Goal: Check status: Check status

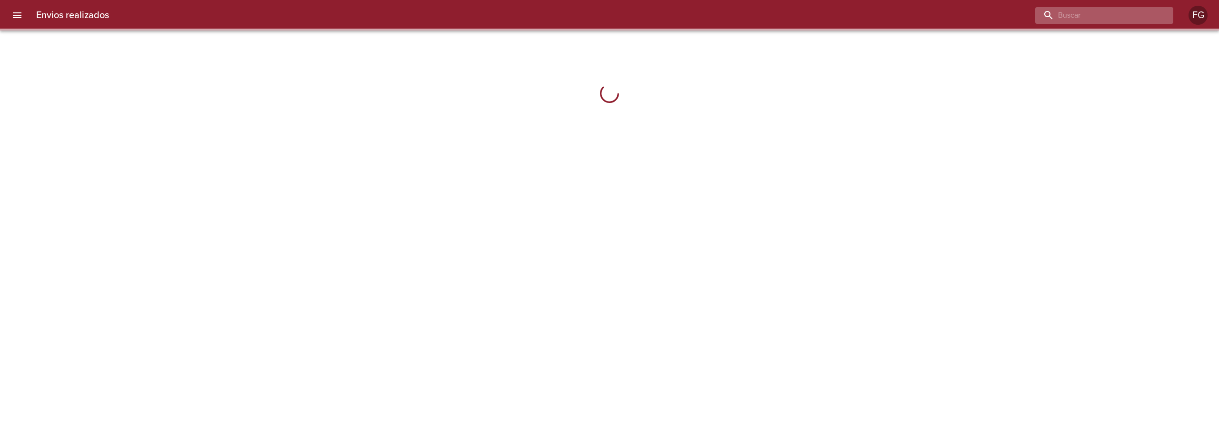
click at [1122, 19] on input "buscar" at bounding box center [1096, 15] width 122 height 17
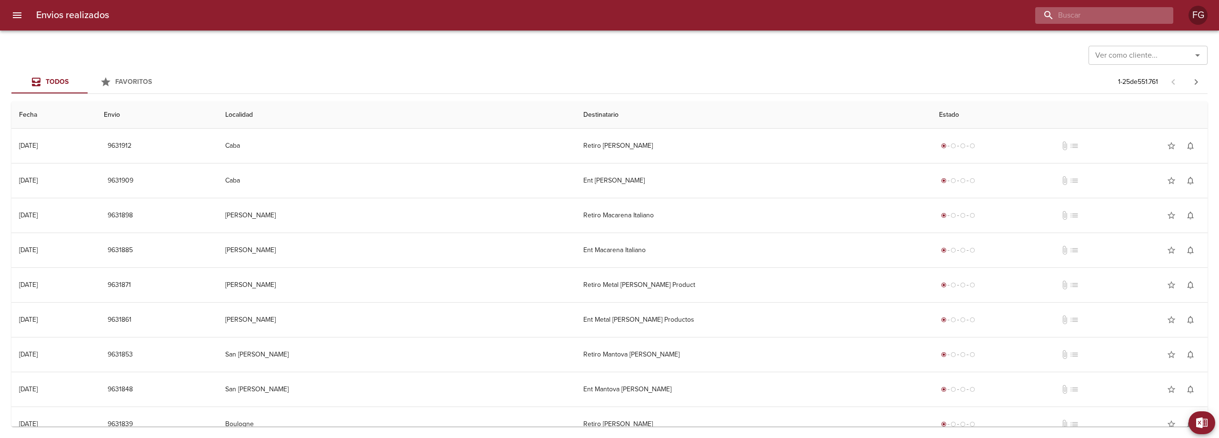
paste input "9631174"
type input "9631174"
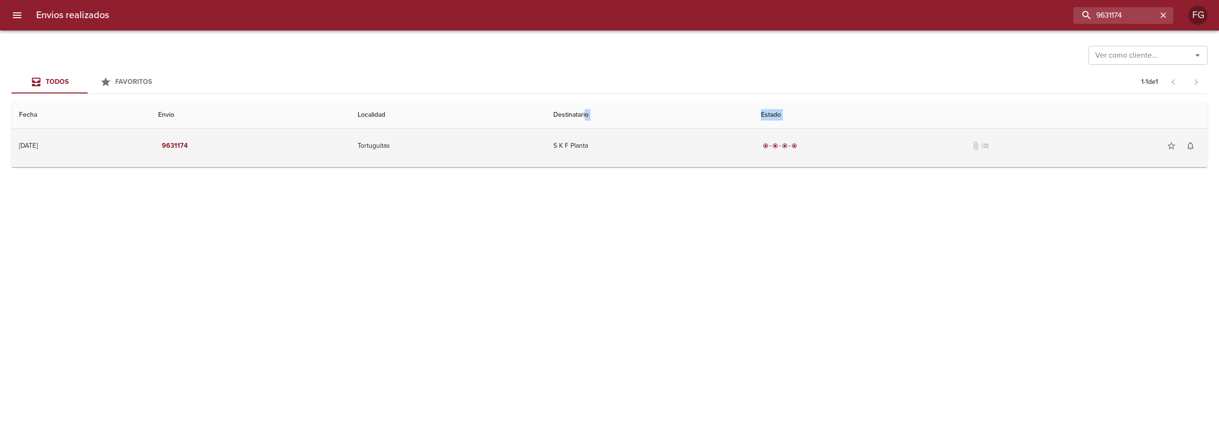
click at [618, 130] on table "Fecha Envio Localidad Destinatario Estado [DATE] [DATE] 9631174 Tortuguitas S K…" at bounding box center [609, 134] width 1196 height 66
click at [615, 138] on td "S K F Planta" at bounding box center [650, 146] width 208 height 34
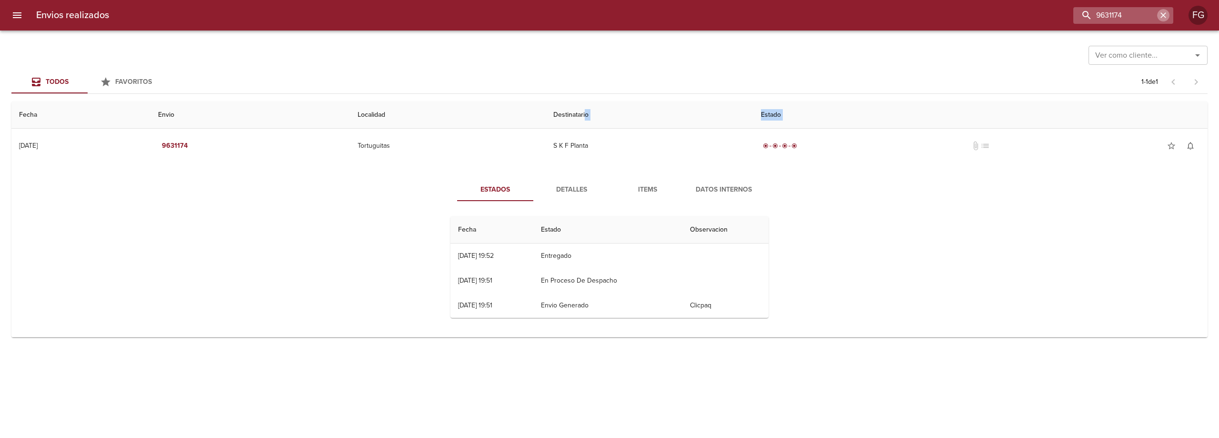
click at [1160, 20] on icon "button" at bounding box center [1163, 15] width 10 height 10
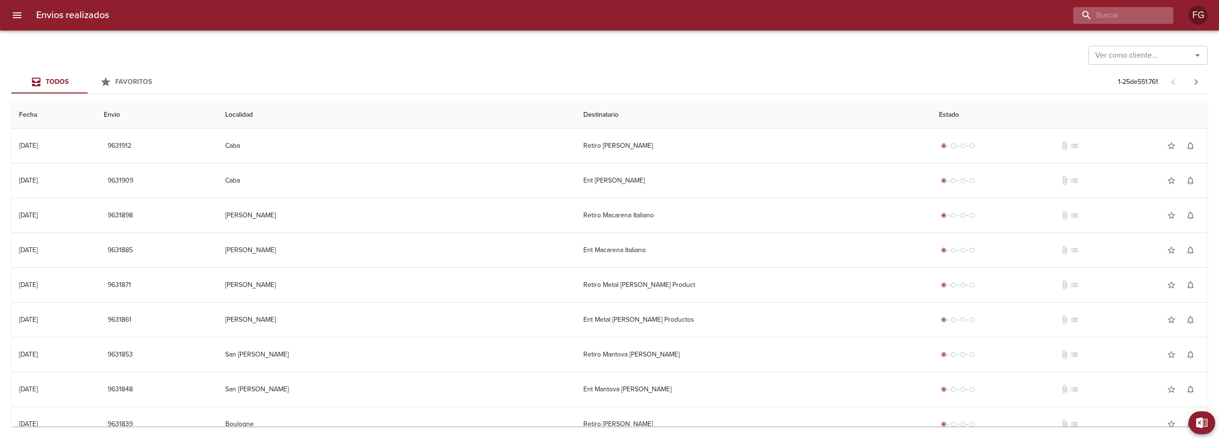
click at [1160, 20] on div at bounding box center [1123, 15] width 100 height 17
paste input "9630442"
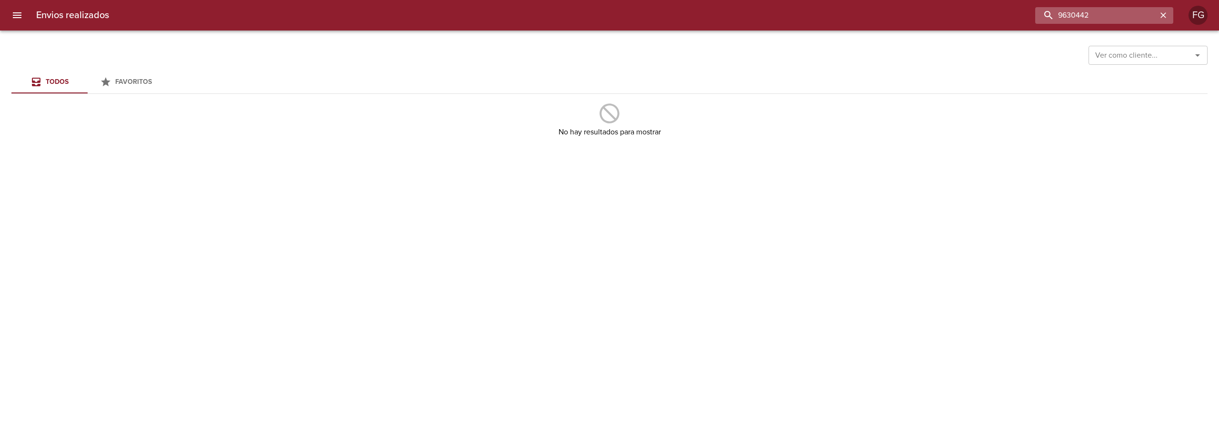
click at [1120, 21] on input "9630442" at bounding box center [1096, 15] width 122 height 17
type input "9630442"
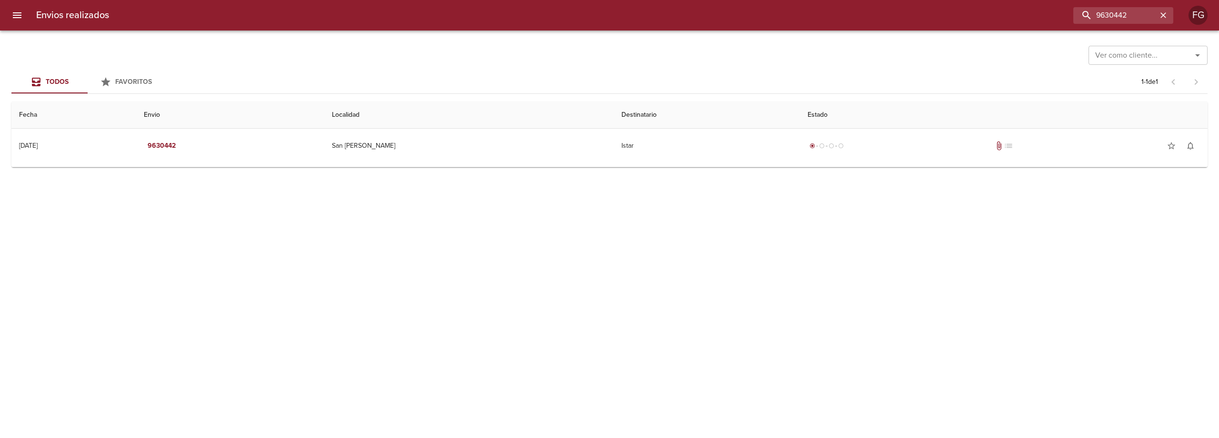
click at [648, 163] on td "Guia : 9630442" at bounding box center [609, 165] width 1196 height 4
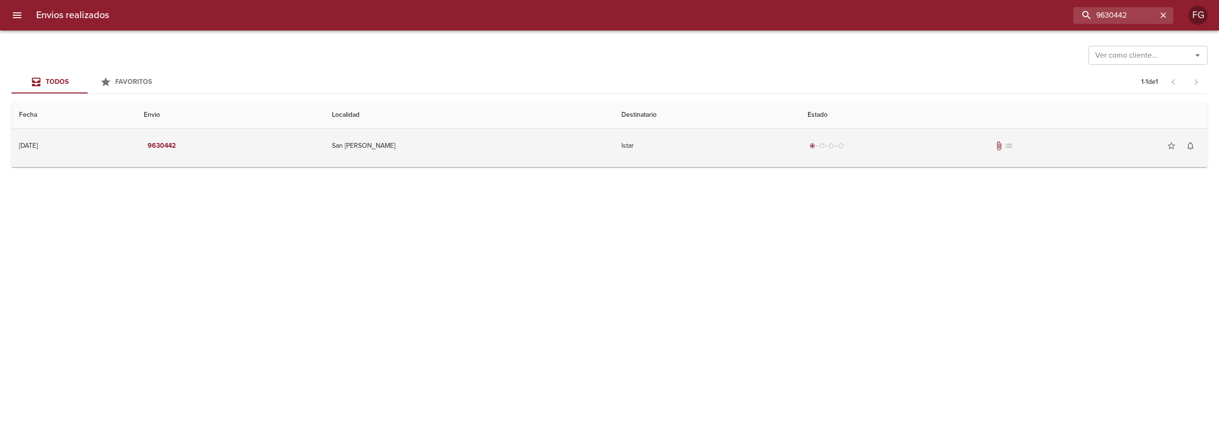
click at [654, 151] on td "Istar" at bounding box center [707, 146] width 186 height 34
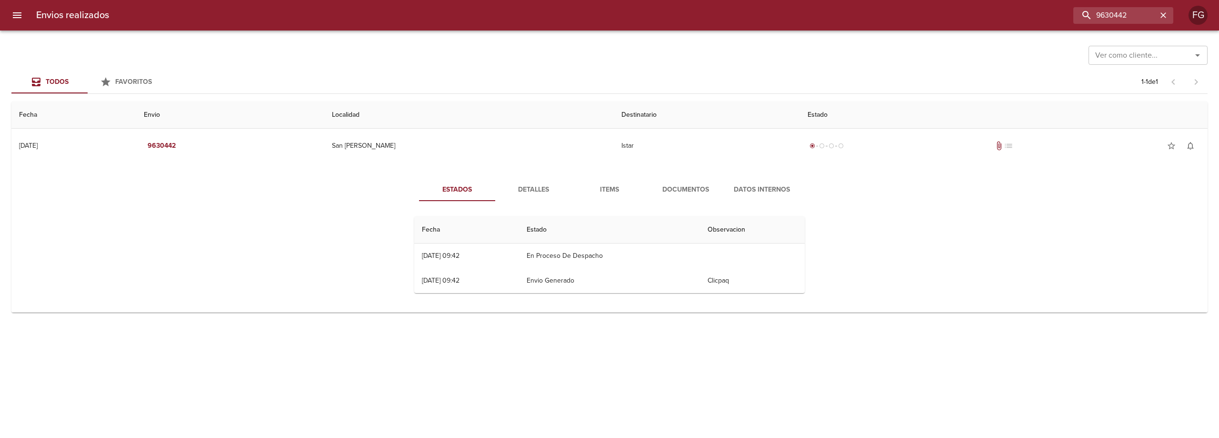
click at [699, 200] on button "Documentos" at bounding box center [686, 189] width 76 height 23
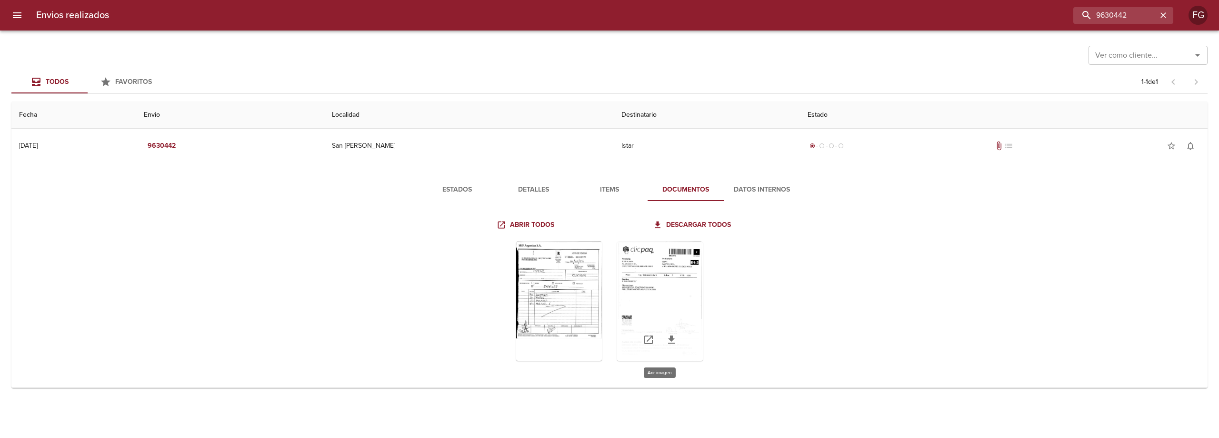
click at [655, 299] on div "Tabla de envíos del cliente" at bounding box center [660, 300] width 86 height 119
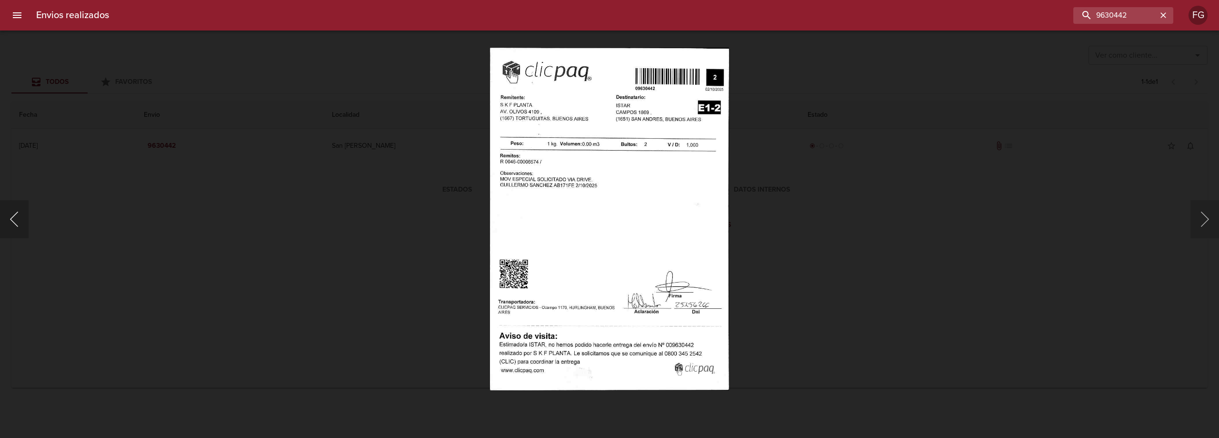
click at [15, 218] on button "Anterior" at bounding box center [14, 219] width 29 height 38
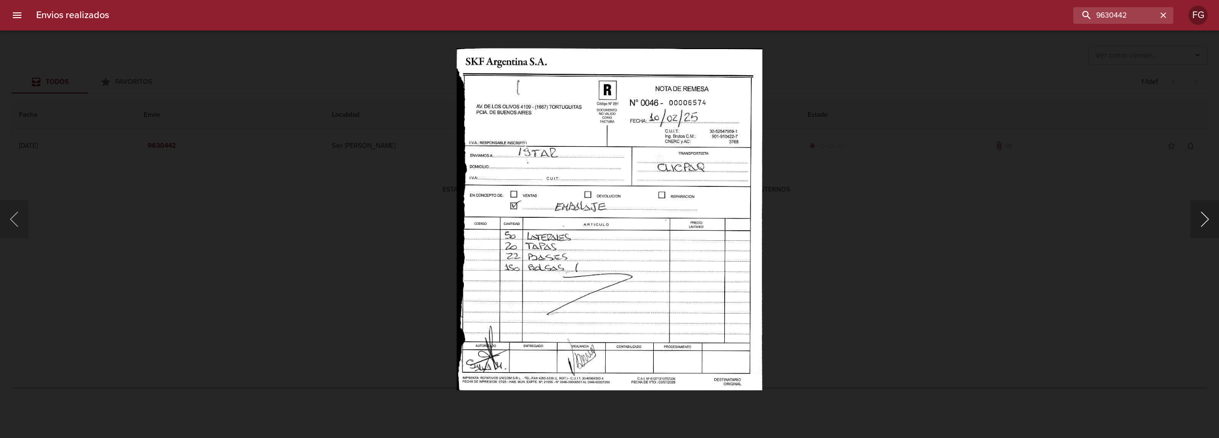
click at [1213, 218] on button "Siguiente" at bounding box center [1204, 219] width 29 height 38
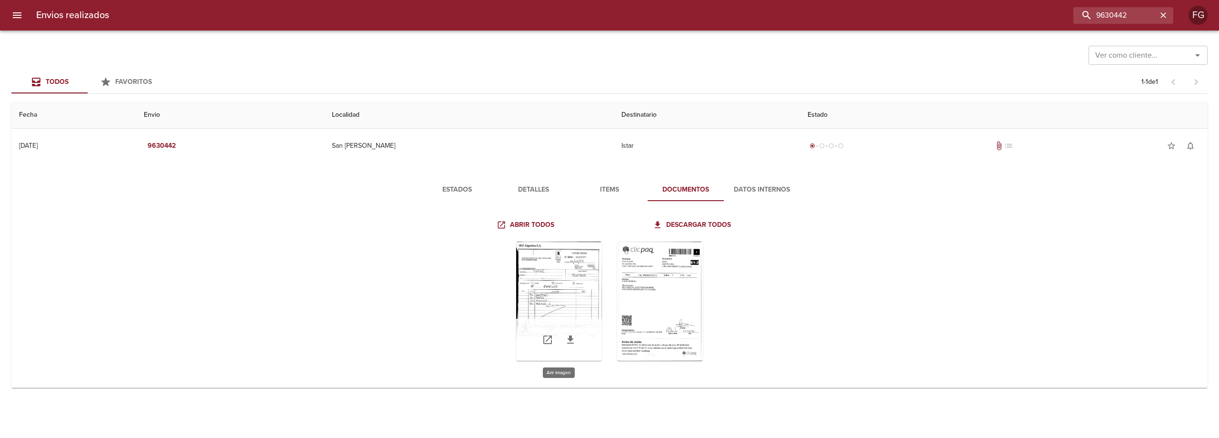
click at [569, 280] on div "Tabla de envíos del cliente" at bounding box center [559, 300] width 86 height 119
click at [566, 289] on div "Tabla de envíos del cliente" at bounding box center [559, 300] width 86 height 119
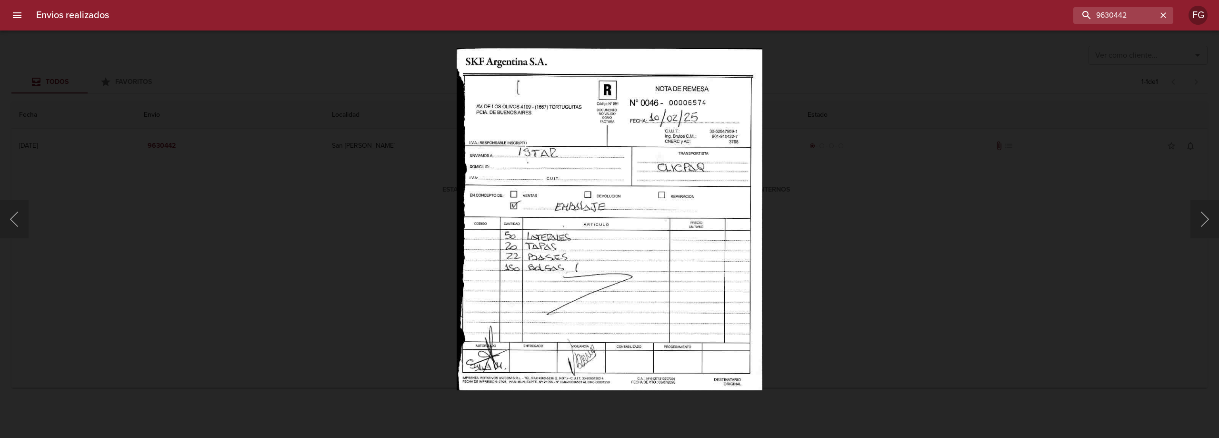
click at [5, 214] on div at bounding box center [5, 219] width 10 height 438
click at [22, 219] on button "Anterior" at bounding box center [14, 219] width 29 height 38
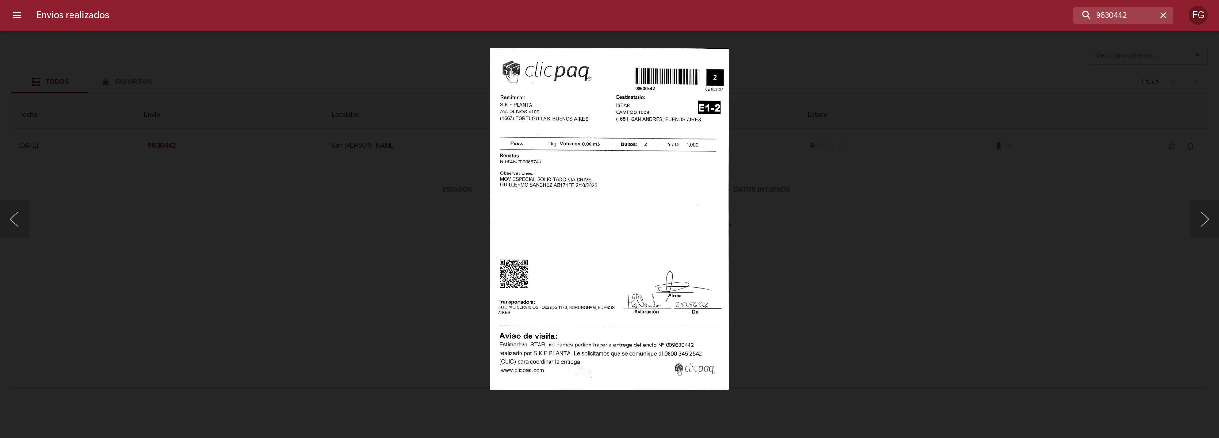
click at [1156, 136] on div "Lightbox" at bounding box center [609, 219] width 1219 height 438
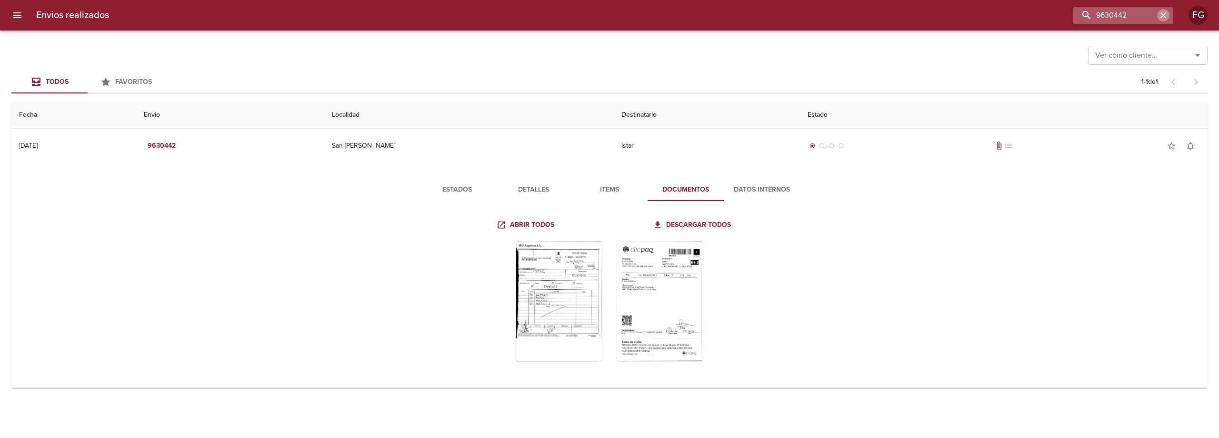
click at [1158, 18] on button "button" at bounding box center [1163, 15] width 12 height 12
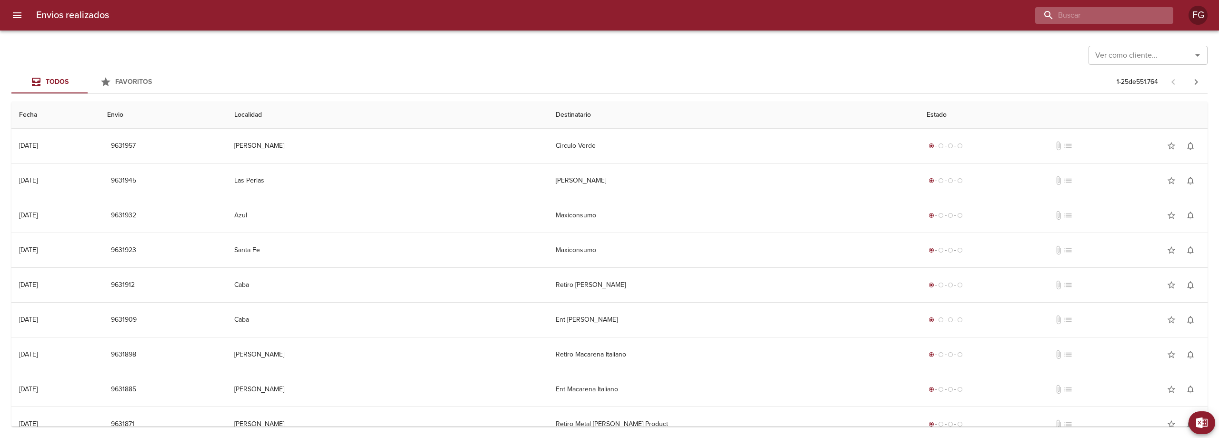
click at [1128, 22] on input "buscar" at bounding box center [1096, 15] width 122 height 17
paste input "9628377"
type input "9628377"
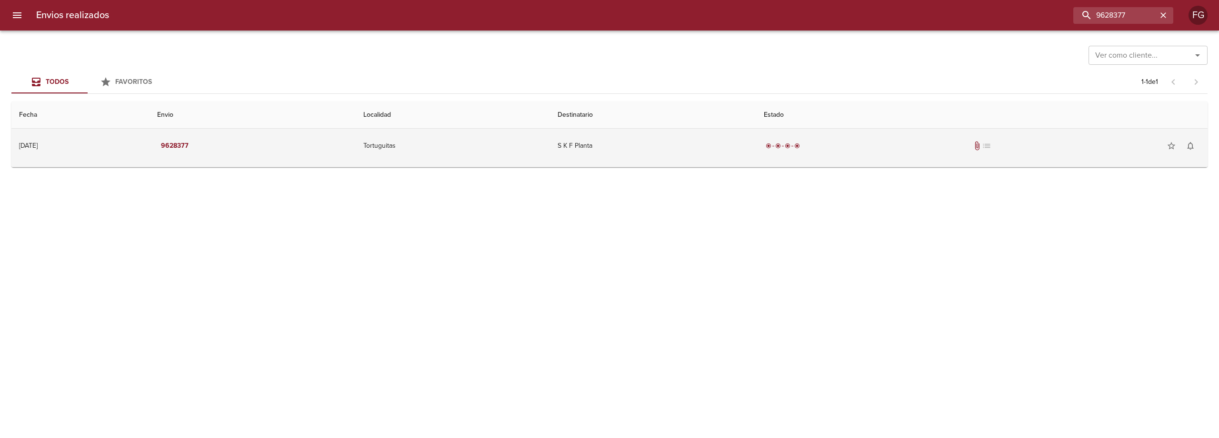
click at [688, 140] on td "S K F Planta" at bounding box center [653, 146] width 206 height 34
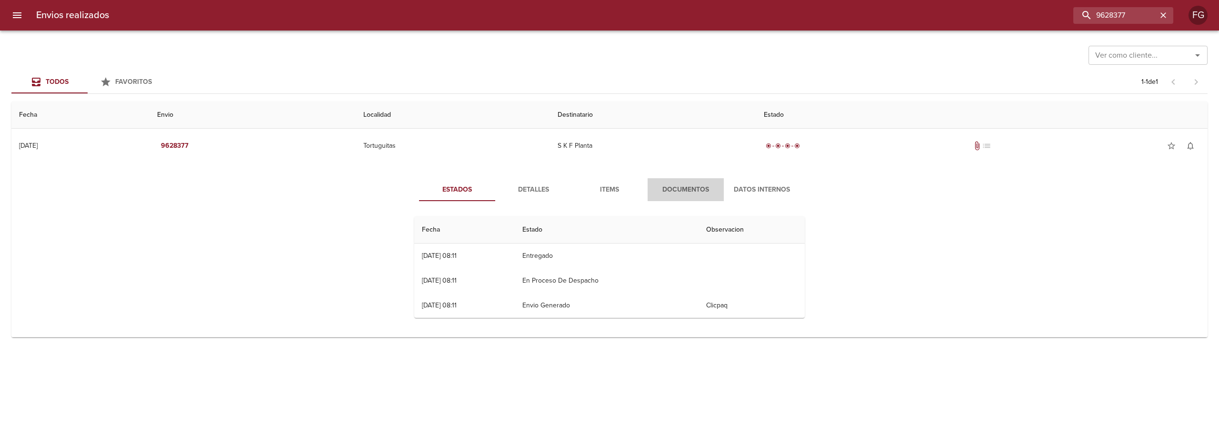
click at [686, 191] on span "Documentos" at bounding box center [685, 190] width 65 height 12
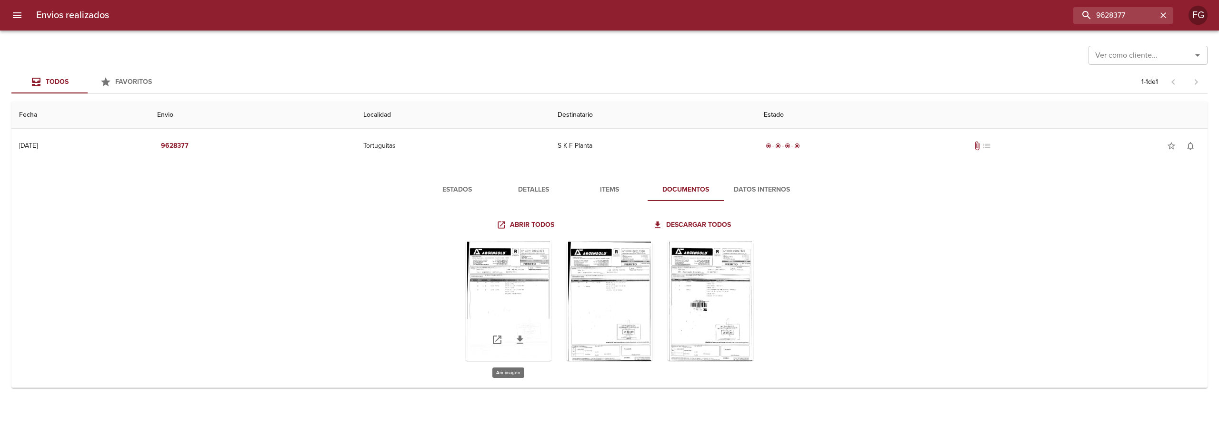
click at [531, 293] on div "Tabla de envíos del cliente" at bounding box center [509, 300] width 86 height 119
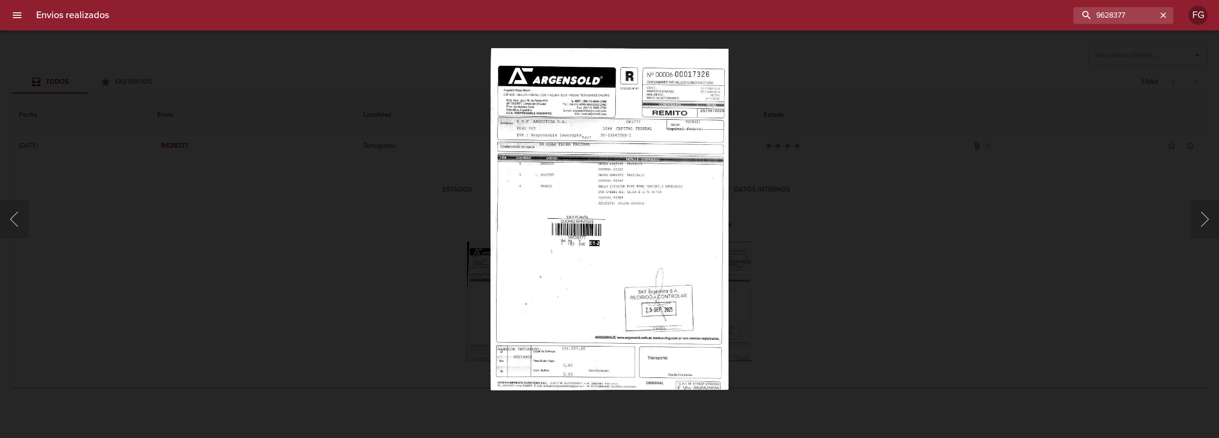
click at [558, 274] on img "Lightbox" at bounding box center [609, 219] width 239 height 342
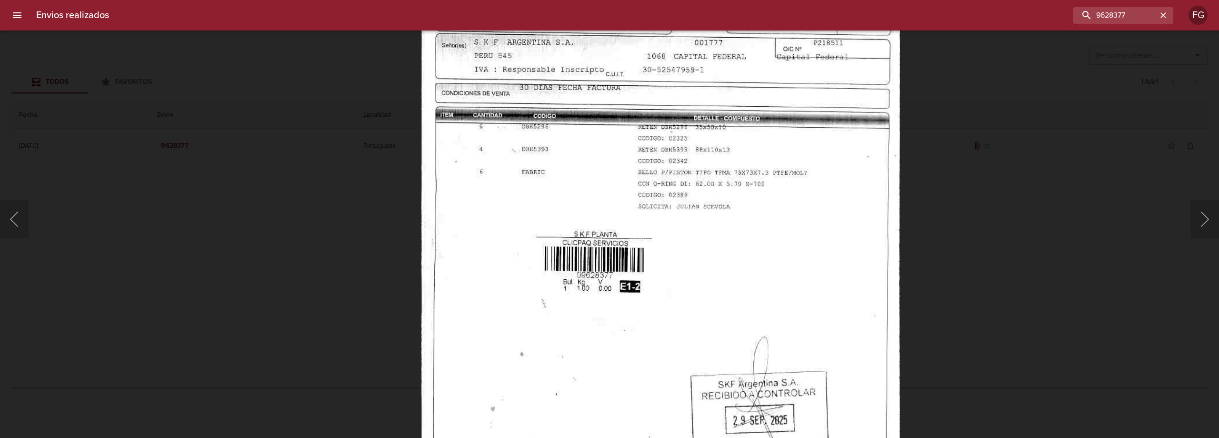
click at [589, 370] on img "Lightbox" at bounding box center [660, 238] width 479 height 688
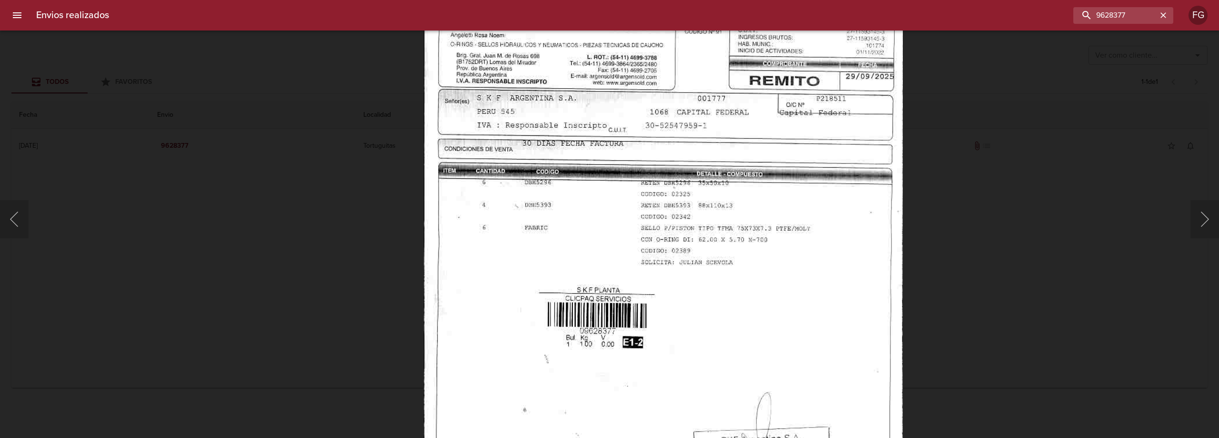
click at [616, 256] on img "Lightbox" at bounding box center [663, 294] width 479 height 688
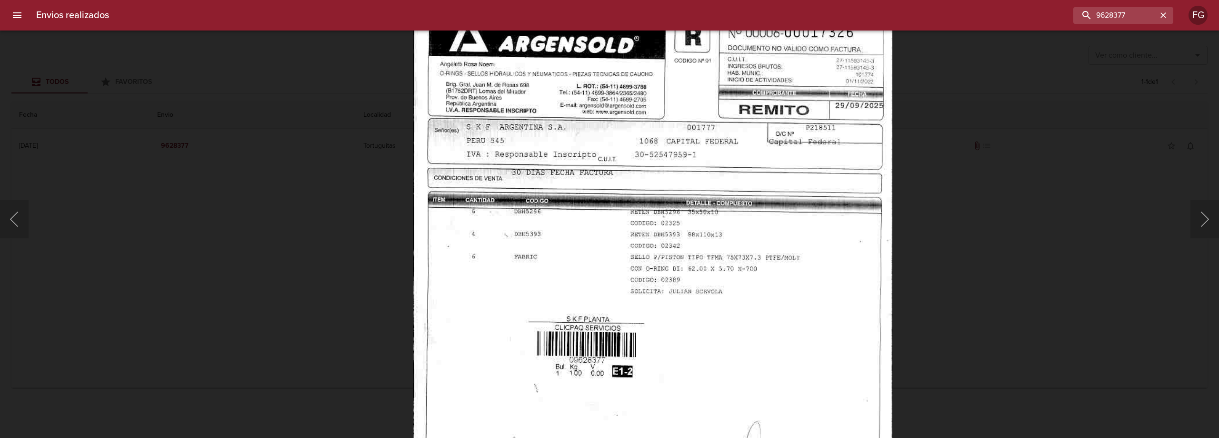
click at [607, 271] on img "Lightbox" at bounding box center [652, 323] width 479 height 688
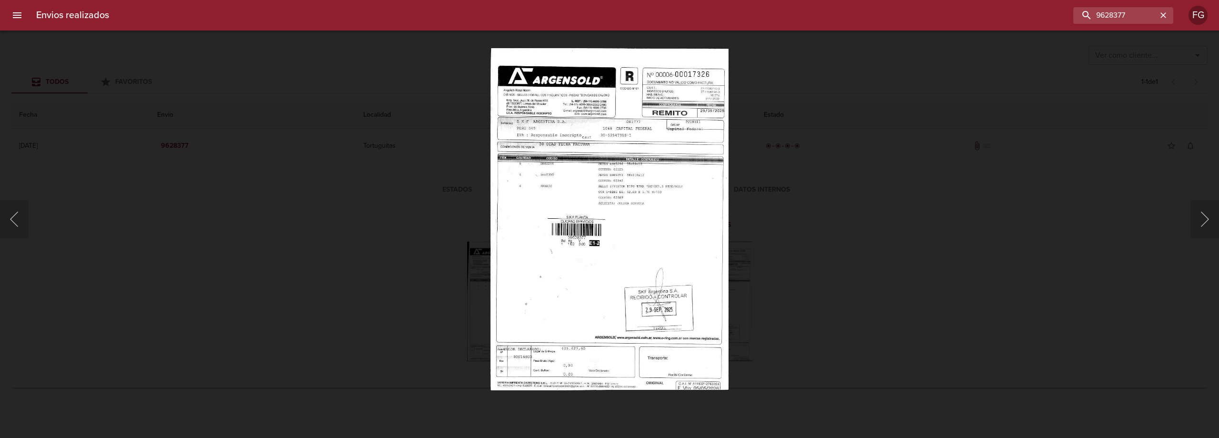
click at [561, 121] on img "Lightbox" at bounding box center [609, 219] width 239 height 342
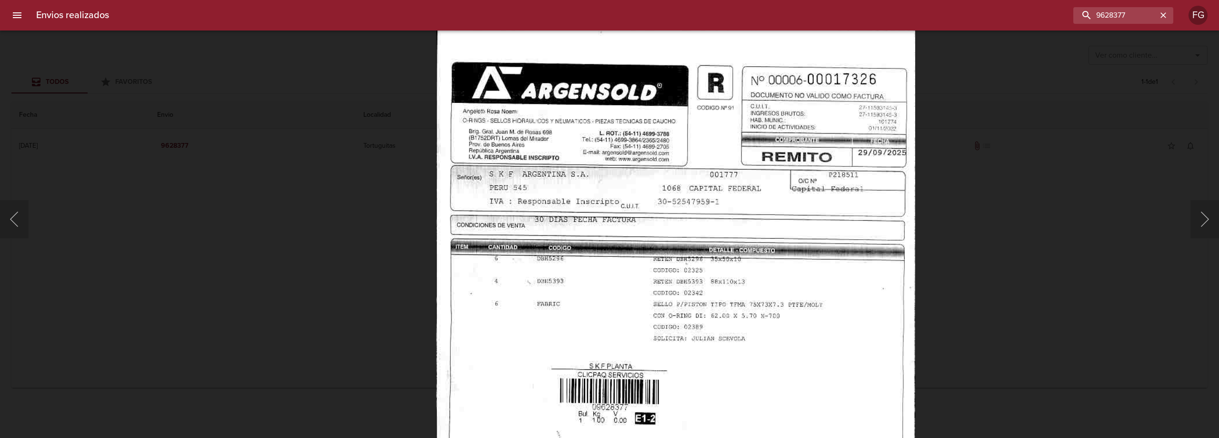
click at [554, 169] on img "Lightbox" at bounding box center [675, 370] width 479 height 688
